Goal: Task Accomplishment & Management: Manage account settings

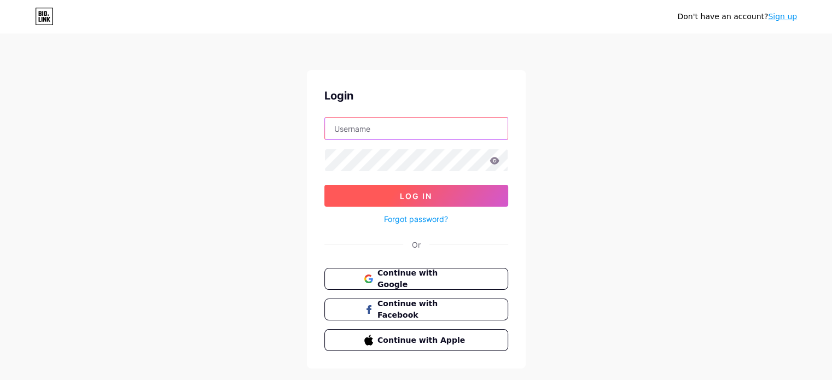
type input "[EMAIL_ADDRESS][DOMAIN_NAME]"
click at [431, 189] on button "Log In" at bounding box center [416, 196] width 184 height 22
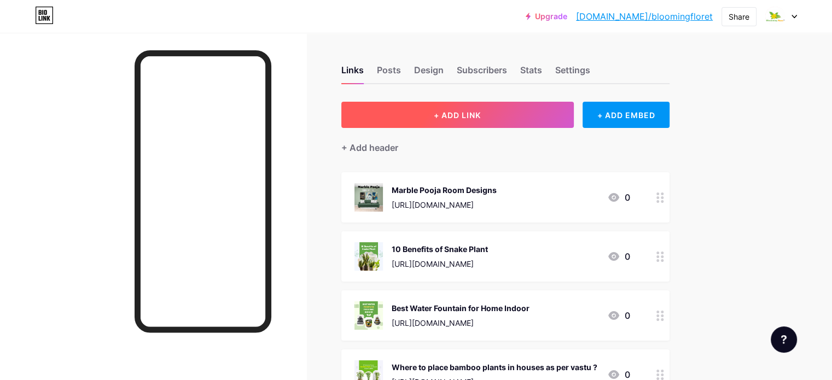
click at [481, 117] on span "+ ADD LINK" at bounding box center [457, 114] width 47 height 9
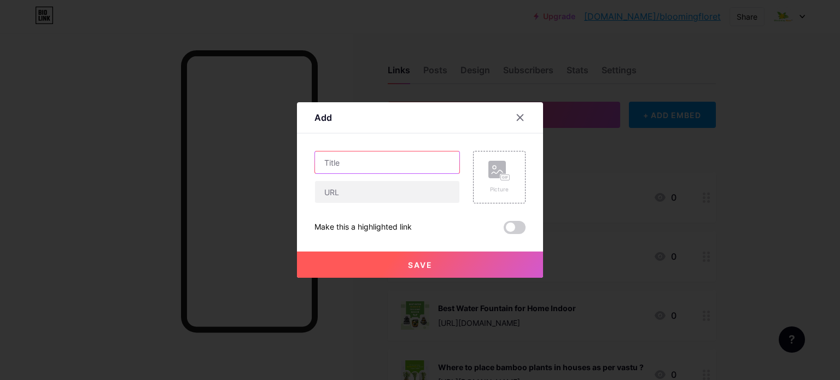
click at [401, 162] on input "text" at bounding box center [387, 163] width 144 height 22
paste input "Artificial Flowers for Decoration"
type input "Artificial Flowers for Decoration"
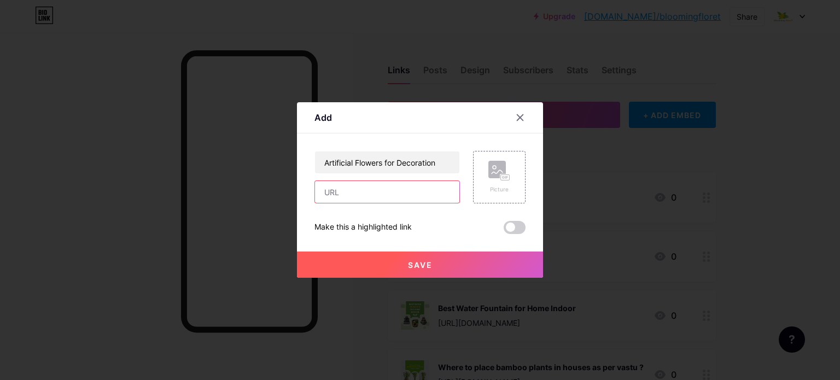
click at [385, 186] on input "text" at bounding box center [387, 192] width 144 height 22
paste input "[URL][DOMAIN_NAME]"
type input "[URL][DOMAIN_NAME]"
click at [497, 176] on rect at bounding box center [497, 170] width 18 height 18
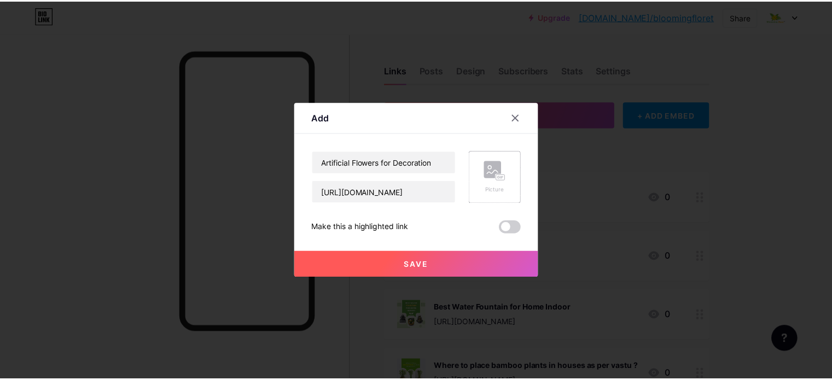
scroll to position [0, 0]
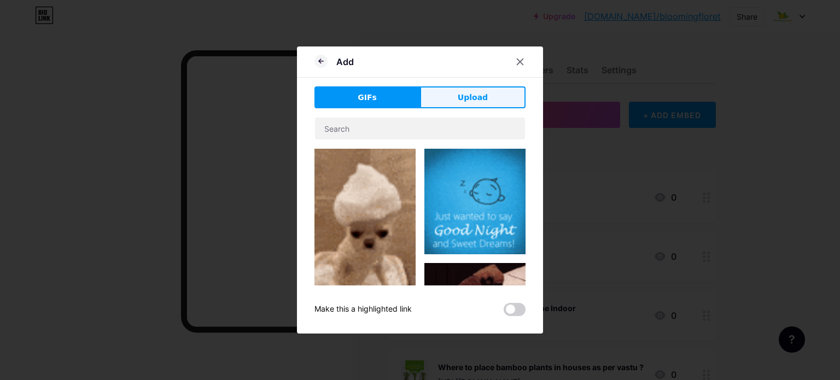
click at [468, 95] on span "Upload" at bounding box center [473, 97] width 30 height 11
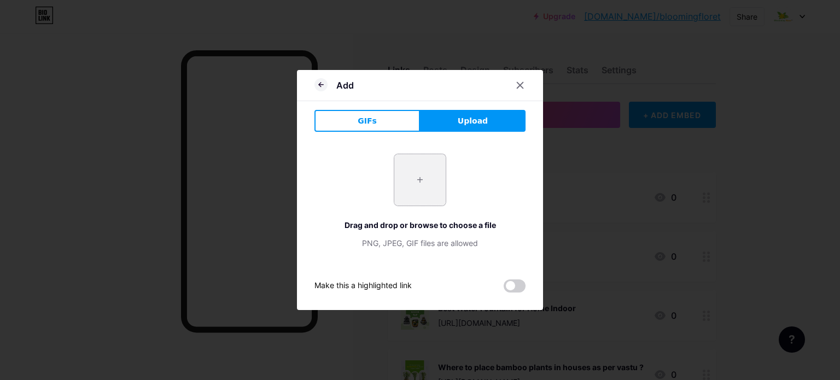
click at [414, 189] on input "file" at bounding box center [419, 179] width 51 height 51
type input "C:\fakepath\Artificial Flowers for Decoration.png"
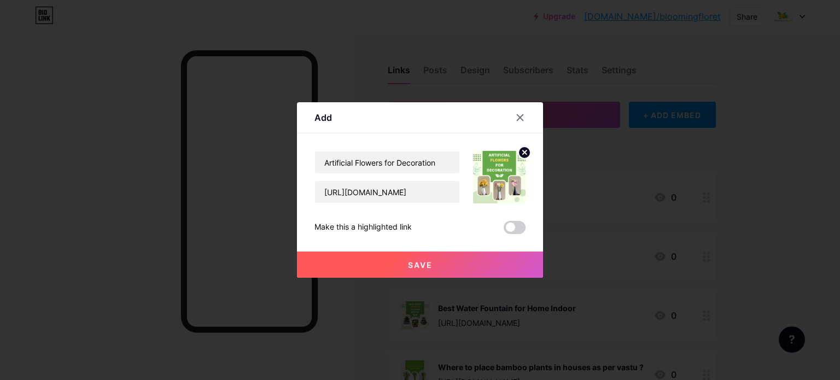
click at [459, 269] on button "Save" at bounding box center [420, 265] width 246 height 26
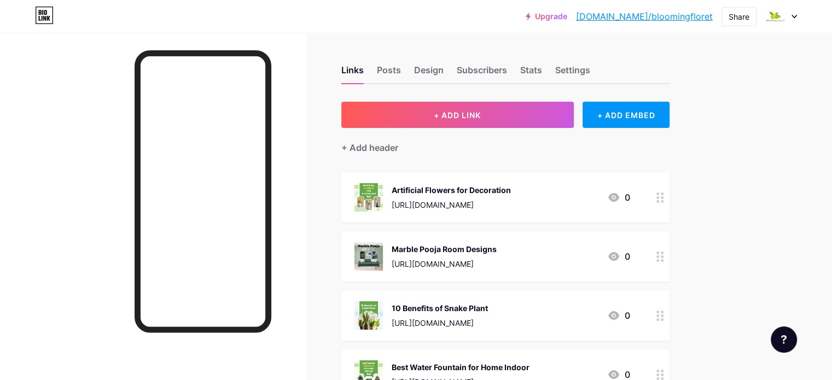
click at [682, 13] on link "[DOMAIN_NAME]/bloomingfloret" at bounding box center [644, 16] width 137 height 13
